Goal: Task Accomplishment & Management: Manage account settings

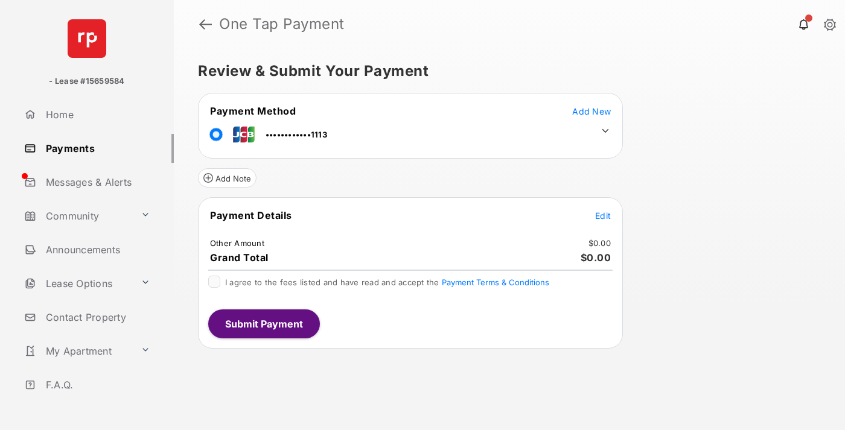
click at [603, 215] on span "Edit" at bounding box center [603, 216] width 16 height 10
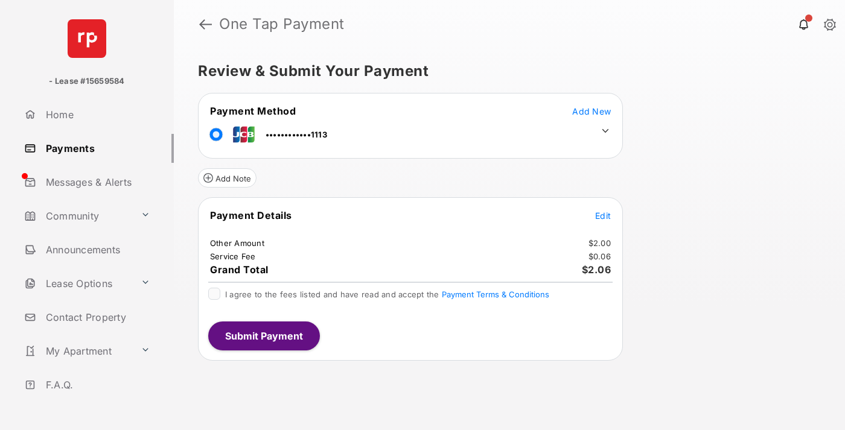
click at [605, 131] on icon at bounding box center [605, 131] width 11 height 11
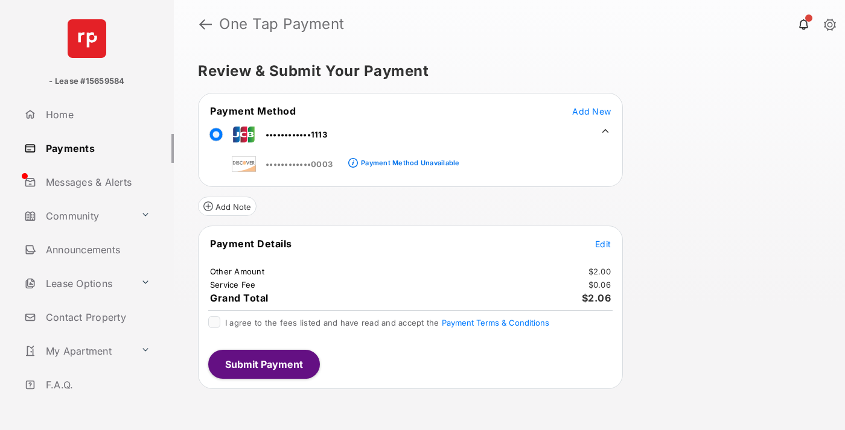
click at [94, 148] on link "Payments" at bounding box center [96, 148] width 154 height 29
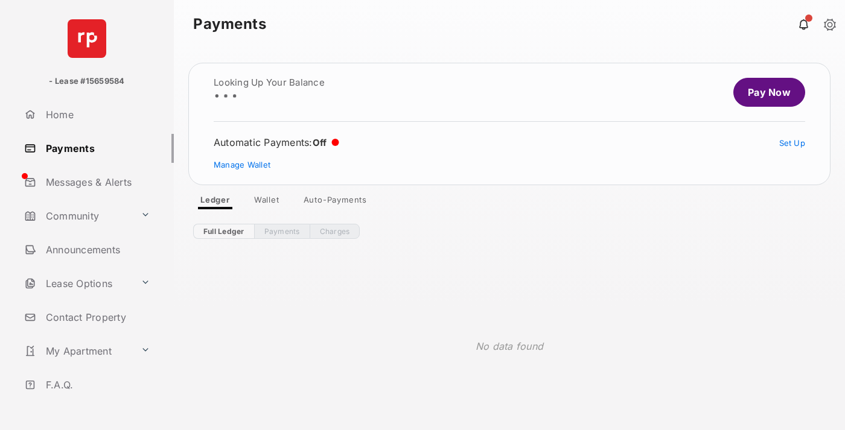
click at [242, 165] on link "Manage Wallet" at bounding box center [242, 165] width 57 height 10
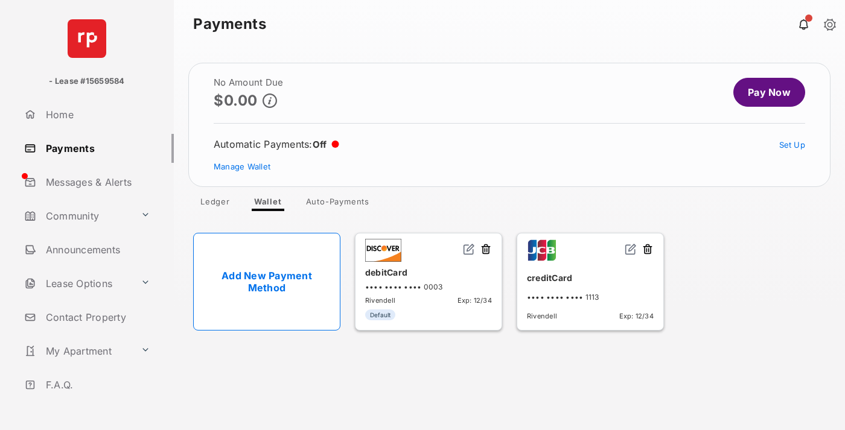
click at [631, 250] on img at bounding box center [631, 249] width 12 height 12
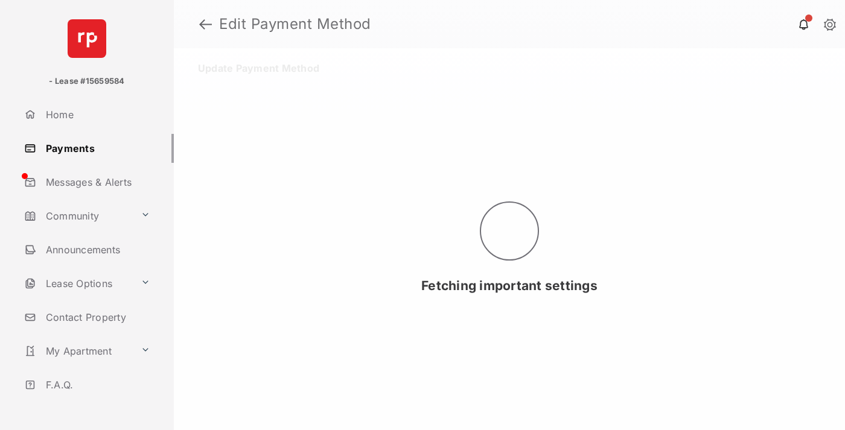
select select "**"
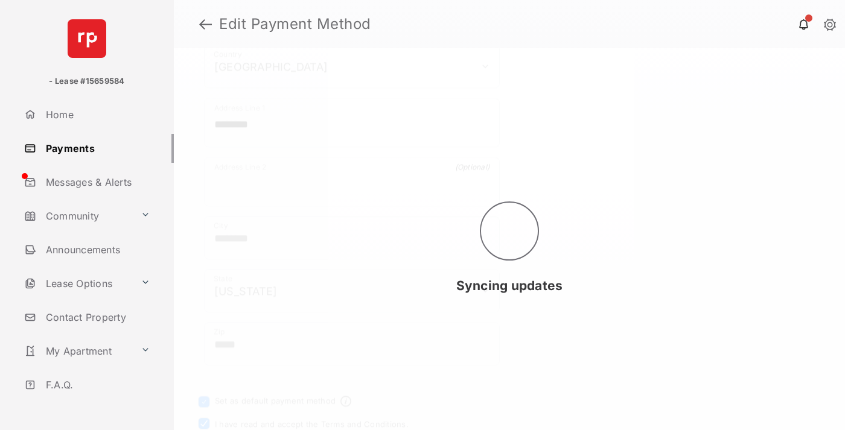
scroll to position [612, 0]
